Goal: Complete application form: Complete application form

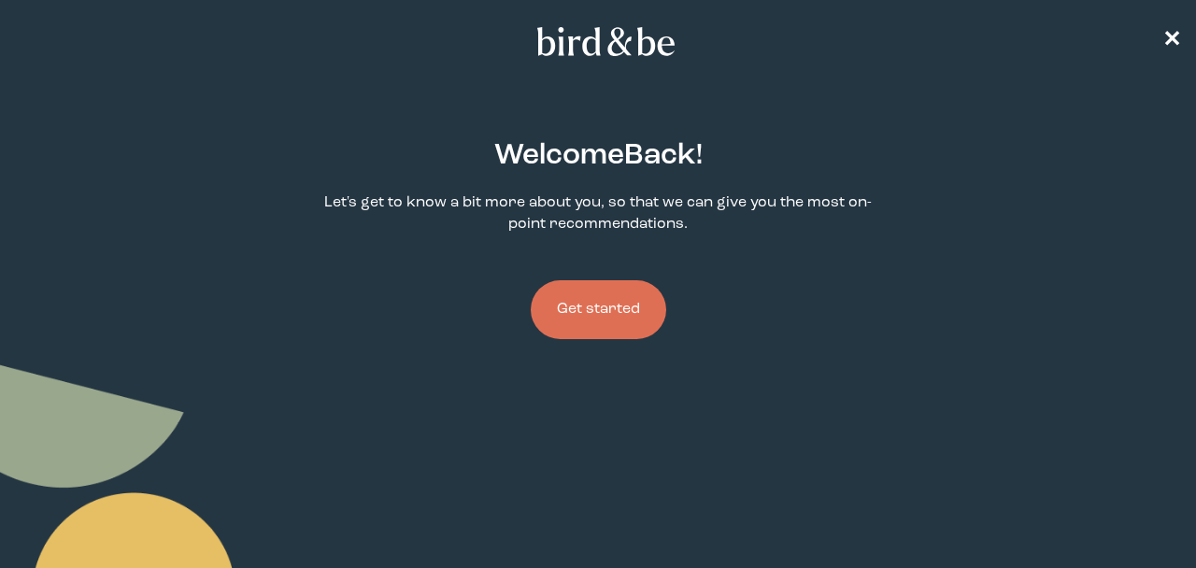
click at [641, 301] on button "Get started" at bounding box center [598, 309] width 135 height 59
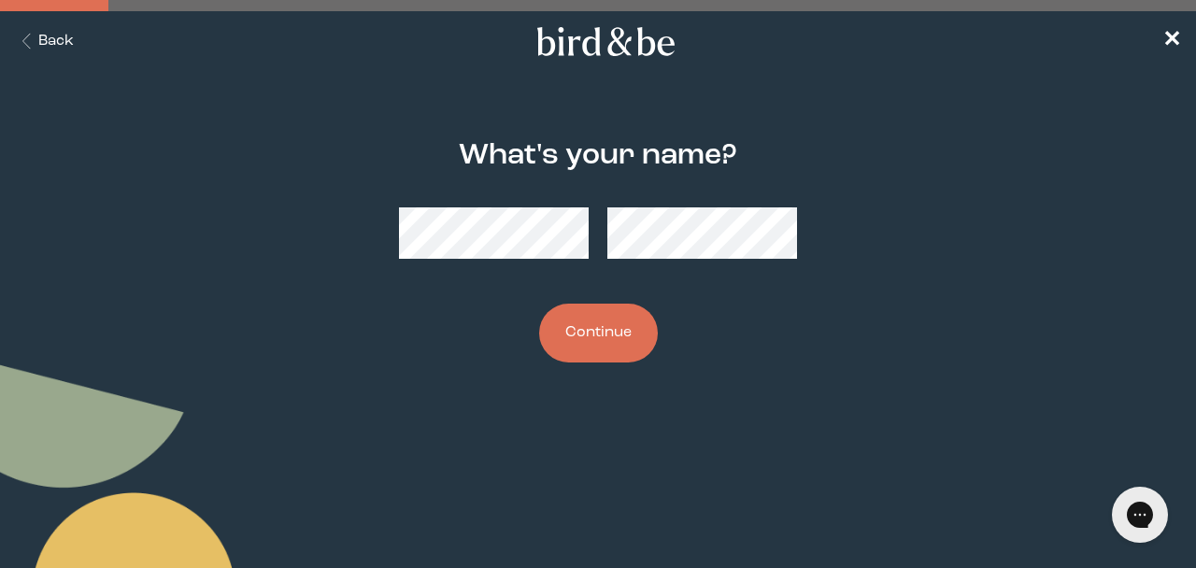
click at [605, 326] on button "Continue" at bounding box center [598, 333] width 119 height 59
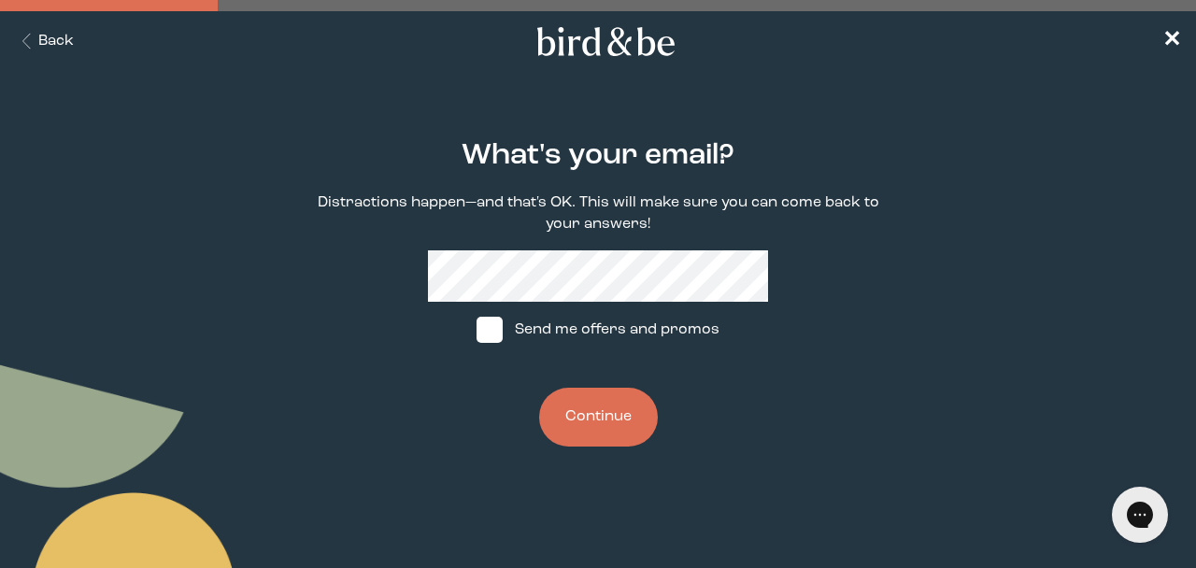
click at [601, 419] on button "Continue" at bounding box center [598, 417] width 119 height 59
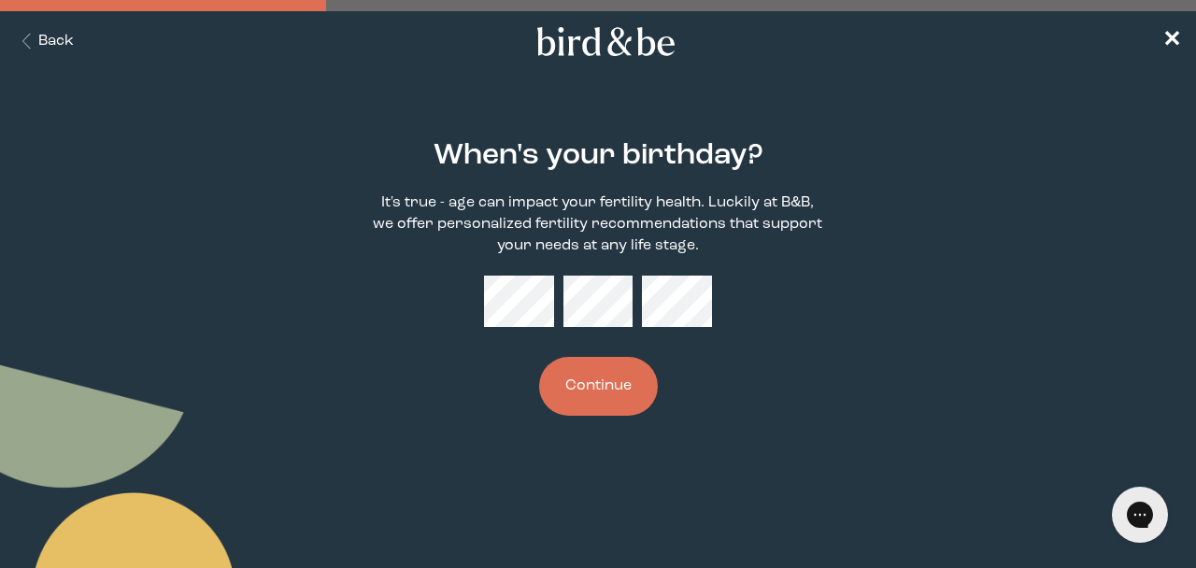
click at [565, 388] on button "Continue" at bounding box center [598, 386] width 119 height 59
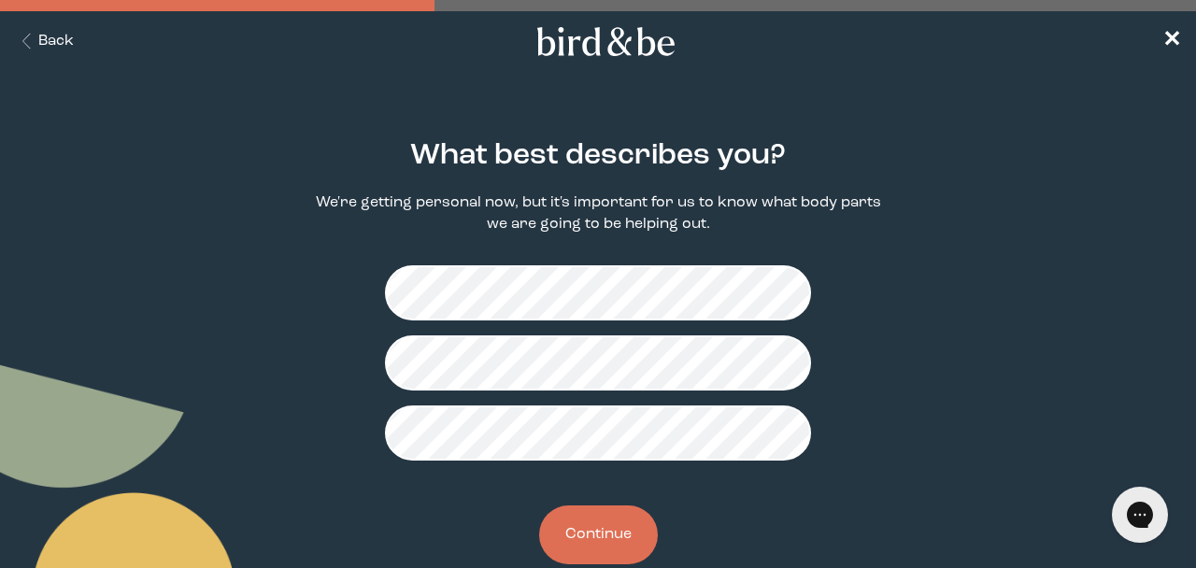
click at [616, 562] on button "Continue" at bounding box center [598, 534] width 119 height 59
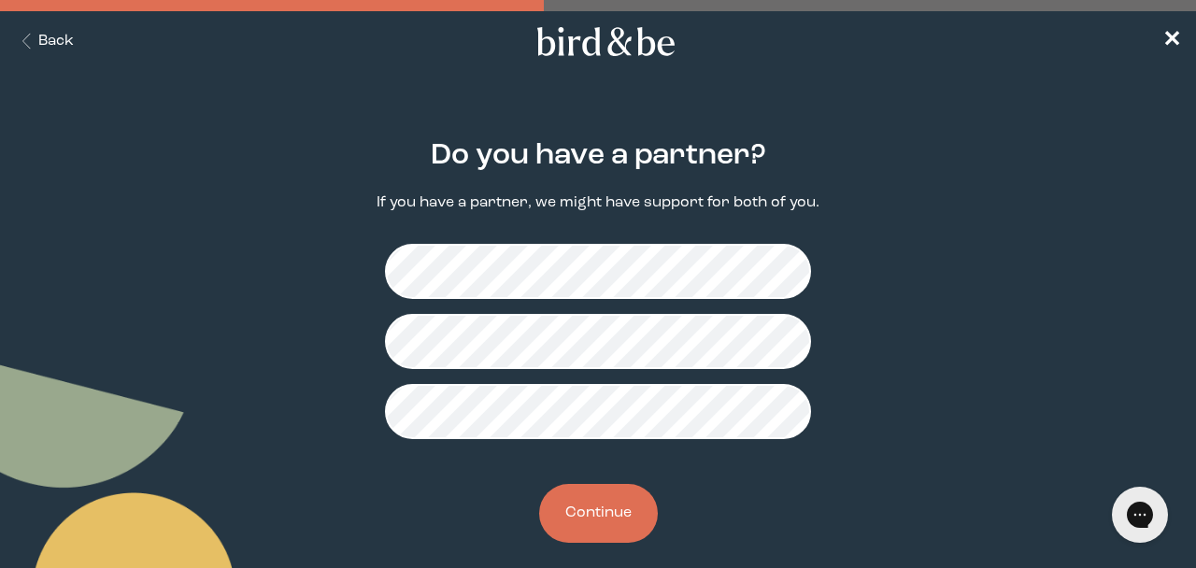
click at [601, 509] on button "Continue" at bounding box center [598, 513] width 119 height 59
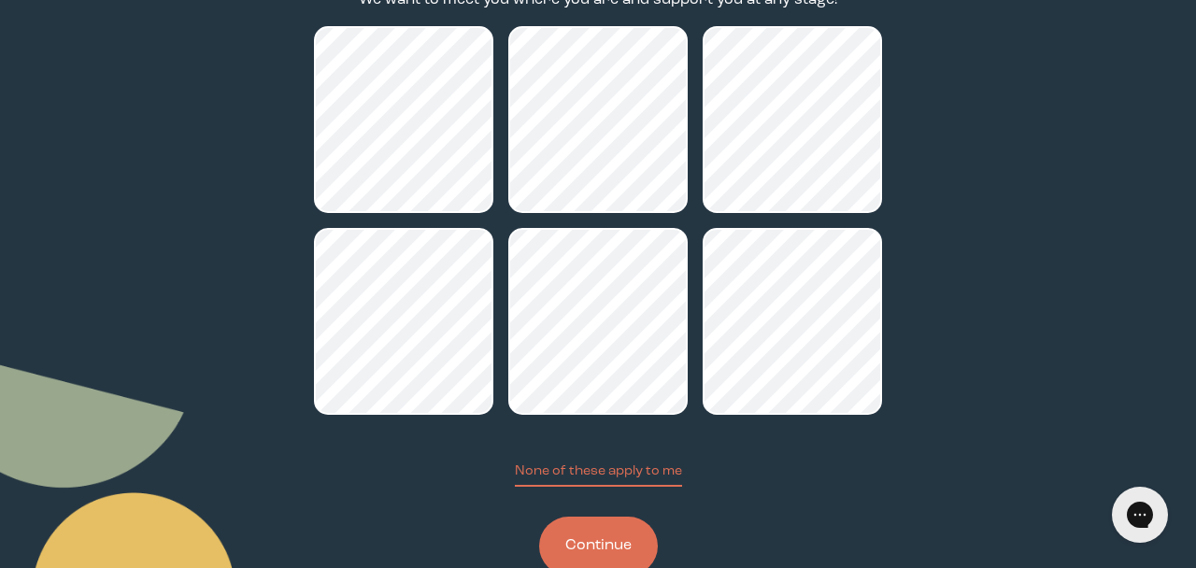
scroll to position [258, 0]
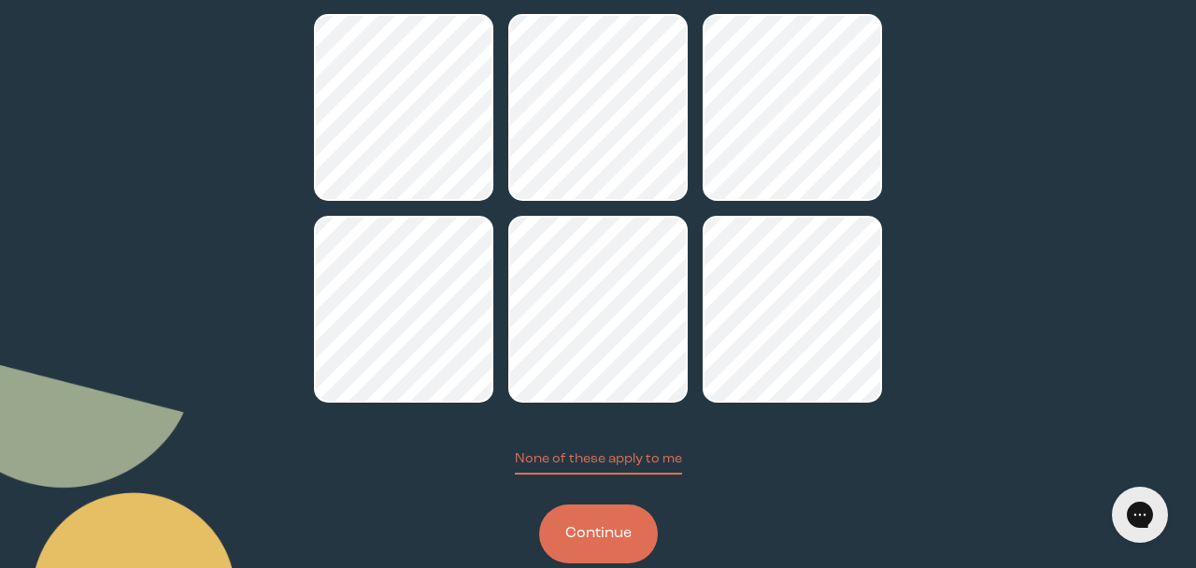
click at [620, 529] on button "Continue" at bounding box center [598, 533] width 119 height 59
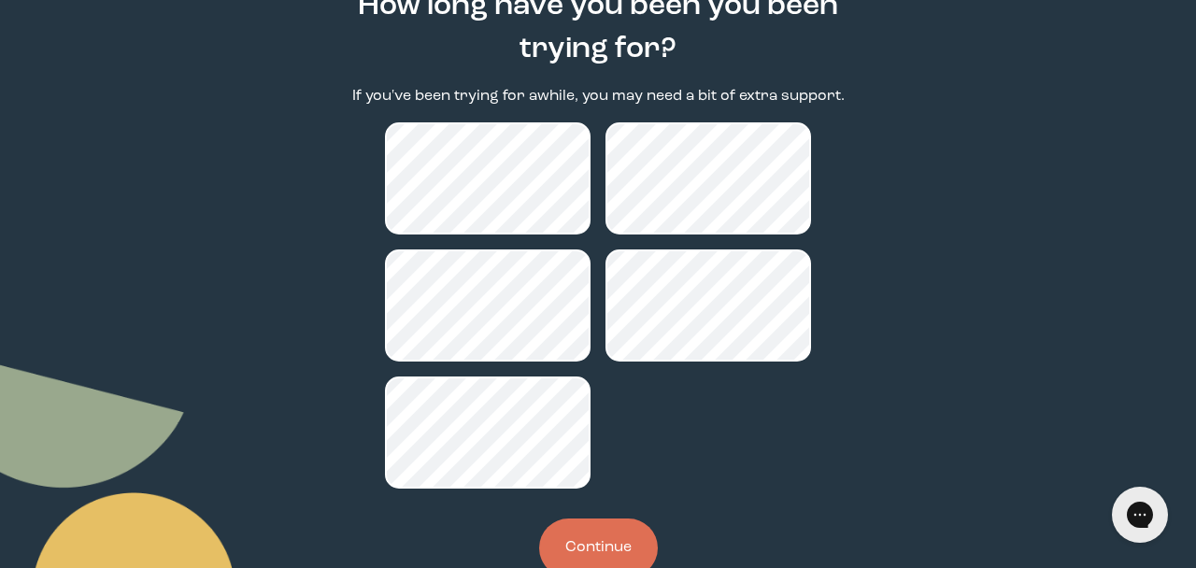
scroll to position [204, 0]
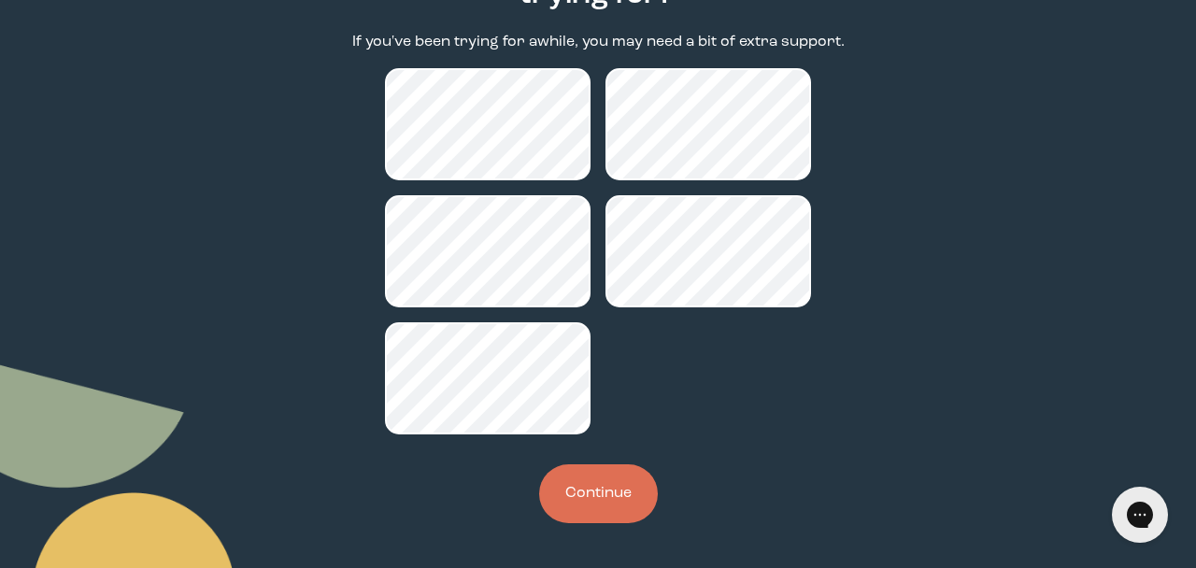
click at [600, 486] on button "Continue" at bounding box center [598, 493] width 119 height 59
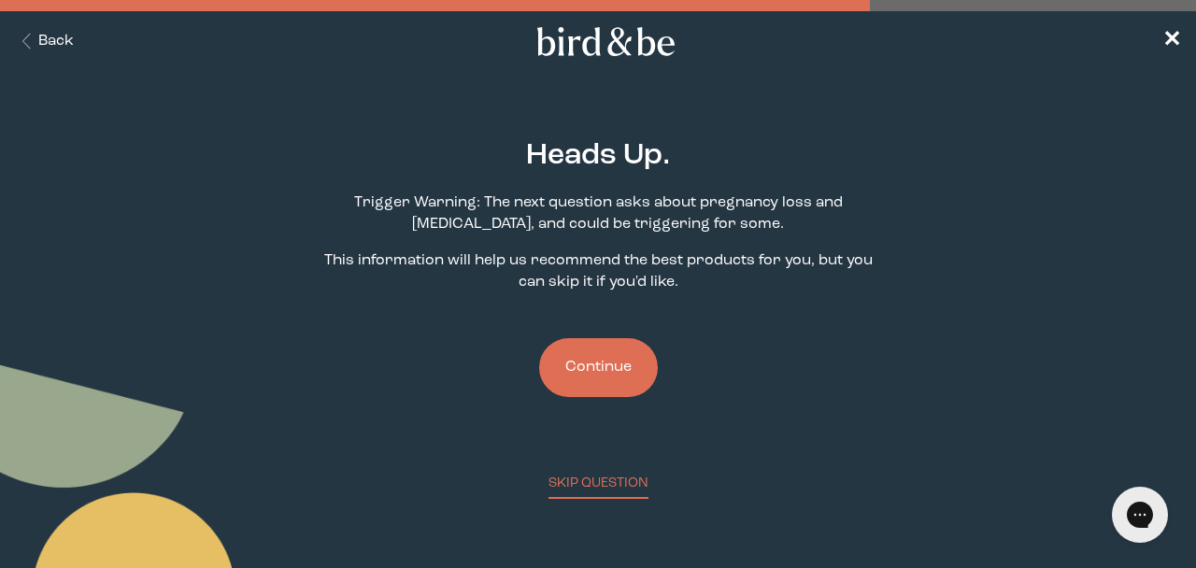
click at [593, 364] on button "Continue" at bounding box center [598, 367] width 119 height 59
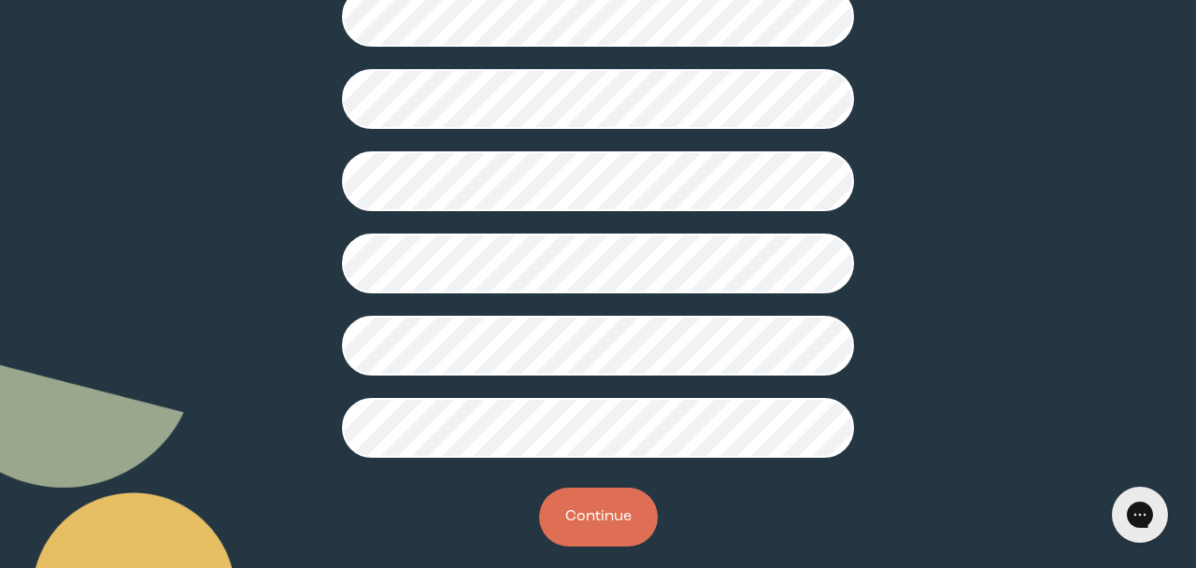
scroll to position [598, 0]
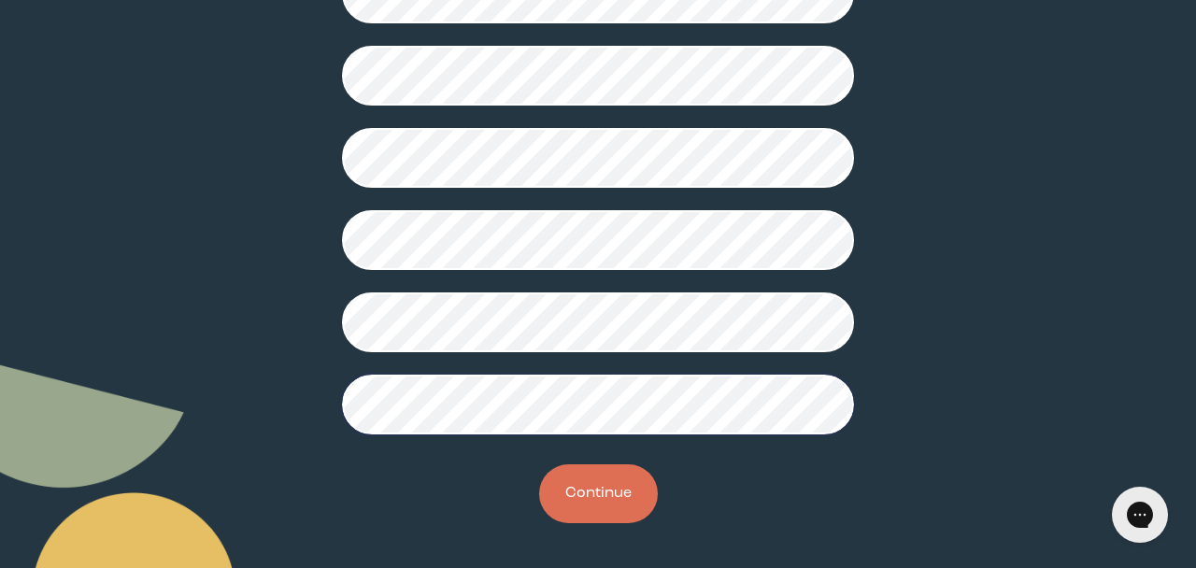
click at [584, 481] on button "Continue" at bounding box center [598, 493] width 119 height 59
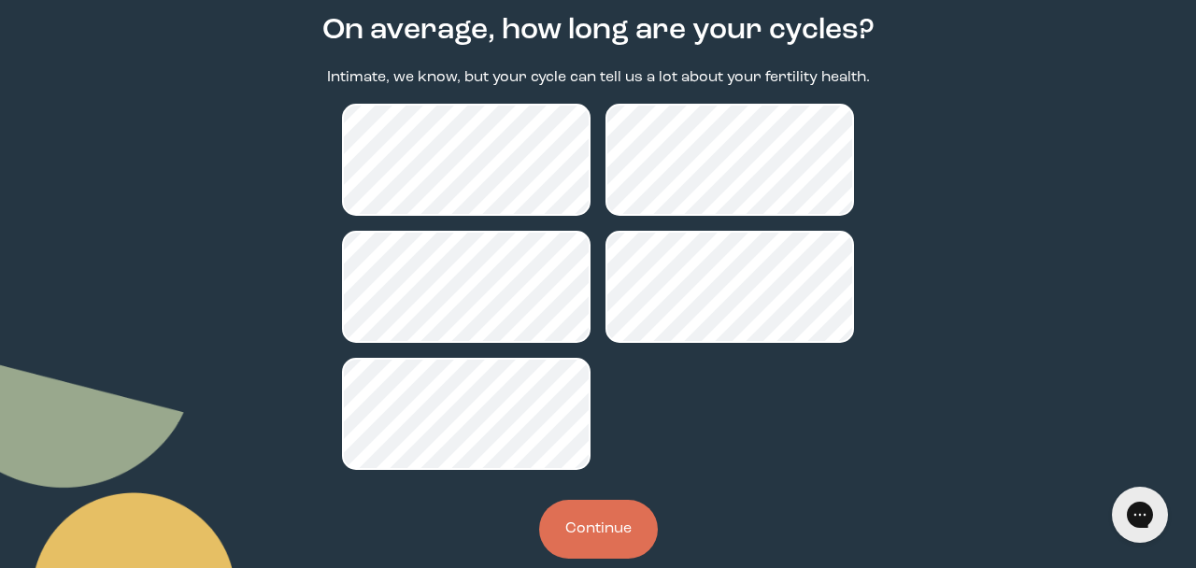
scroll to position [135, 0]
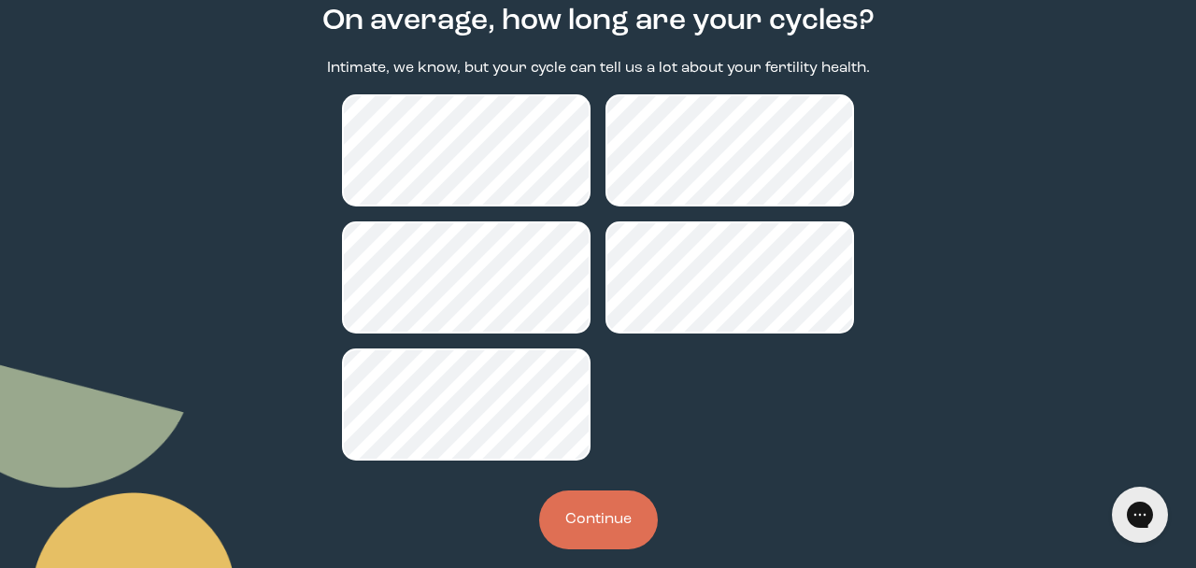
click at [615, 504] on button "Continue" at bounding box center [598, 519] width 119 height 59
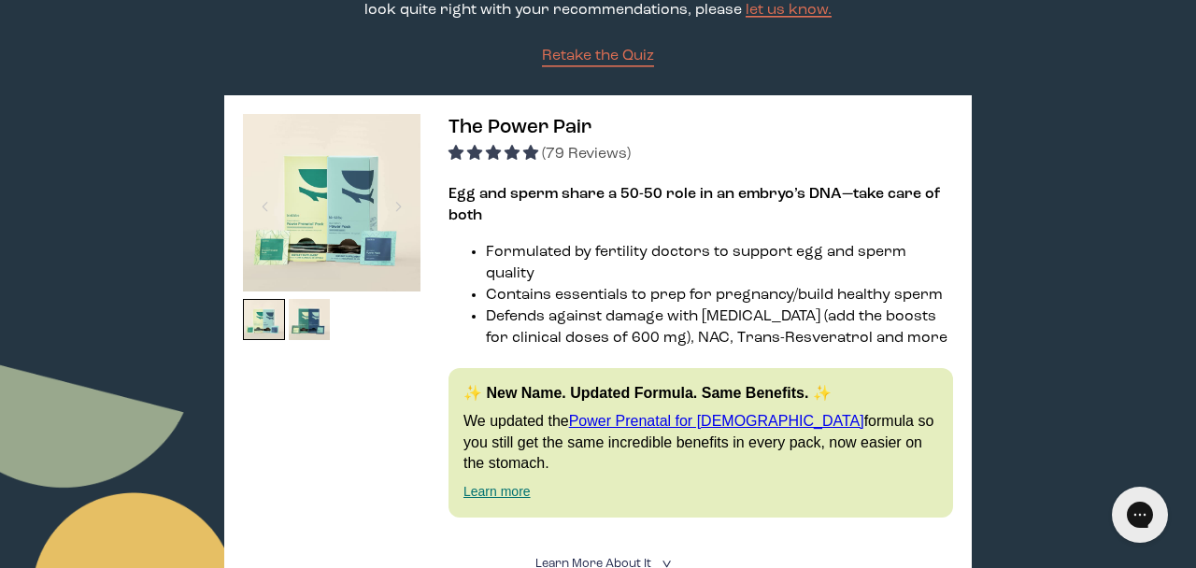
scroll to position [239, 0]
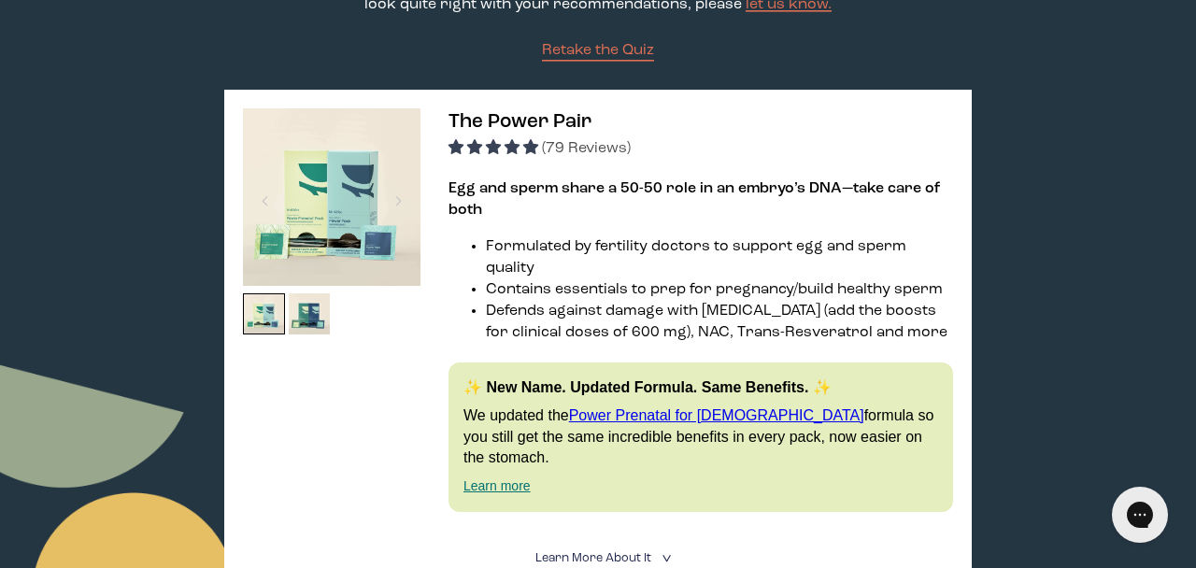
click at [613, 407] on link "Power Prenatal for [DEMOGRAPHIC_DATA]" at bounding box center [716, 415] width 295 height 16
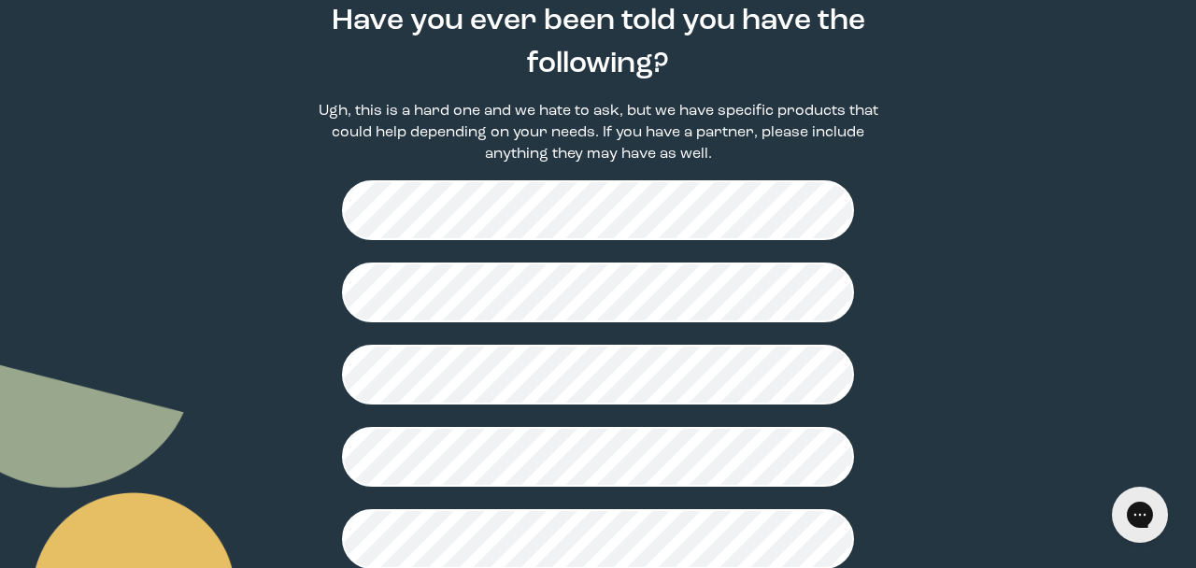
scroll to position [598, 0]
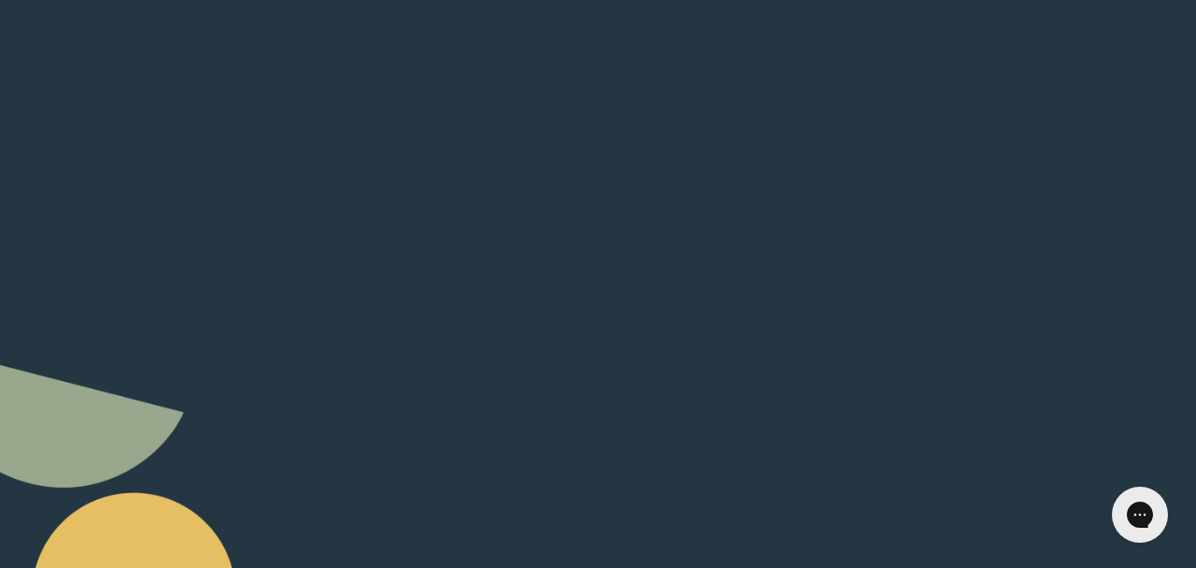
scroll to position [258, 0]
